Goal: Find specific page/section: Find specific page/section

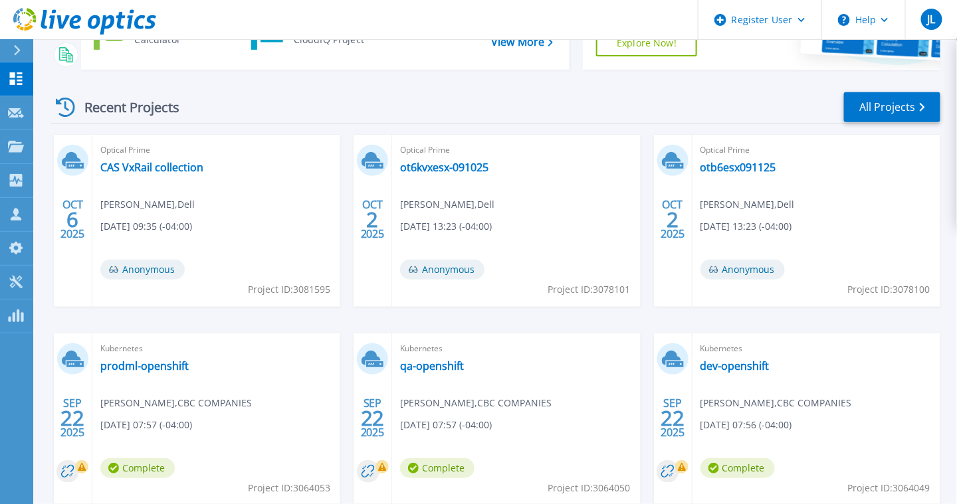
scroll to position [32, 0]
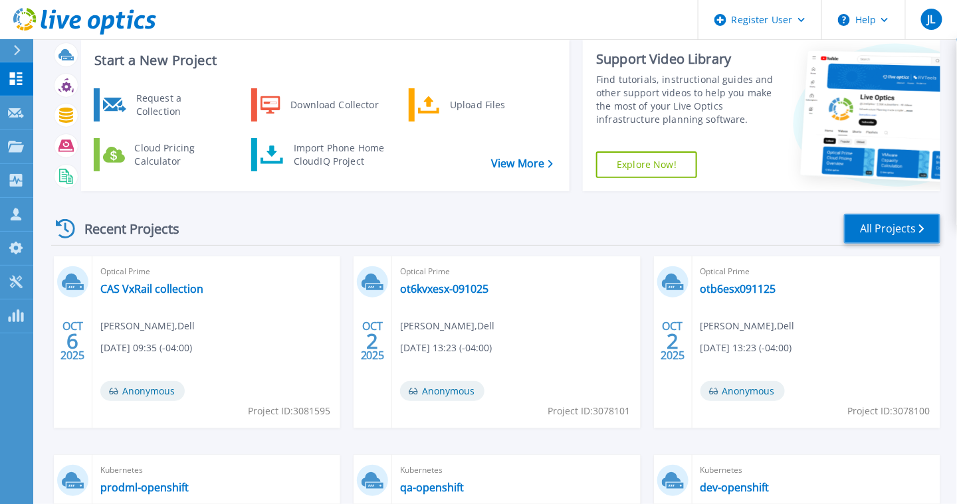
click at [884, 221] on link "All Projects" at bounding box center [892, 229] width 96 height 30
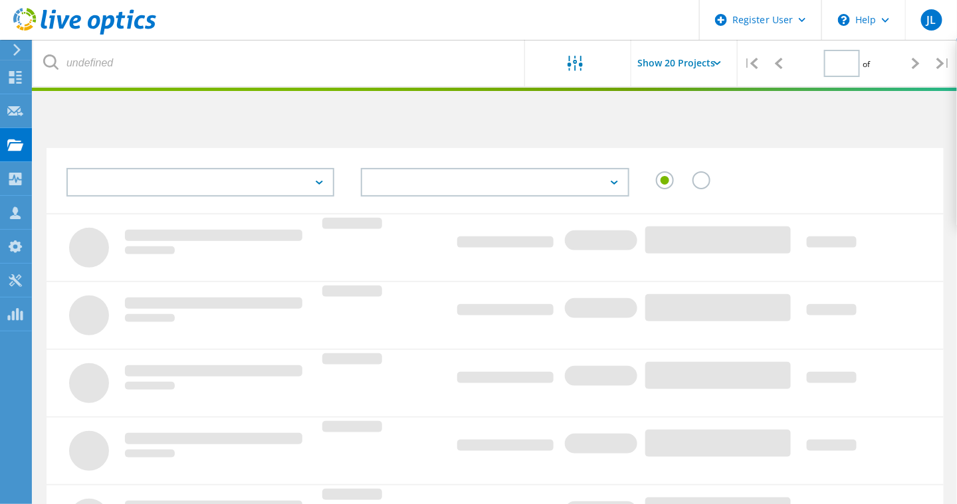
type input "2"
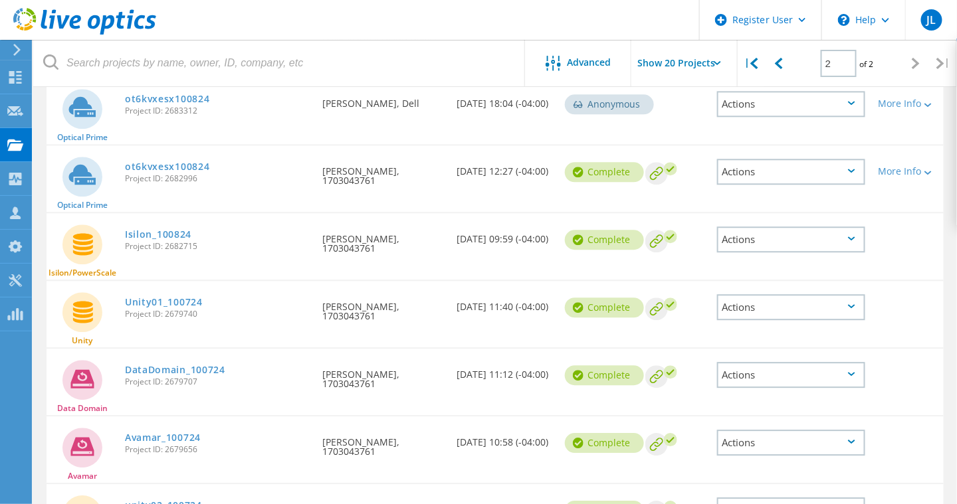
scroll to position [1129, 0]
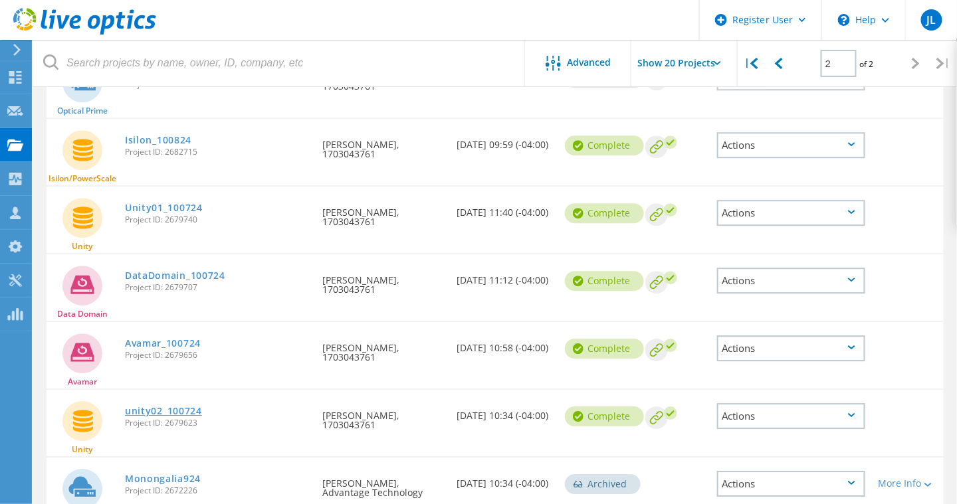
click at [183, 407] on link "unity02_100724" at bounding box center [163, 411] width 77 height 9
